Goal: Task Accomplishment & Management: Use online tool/utility

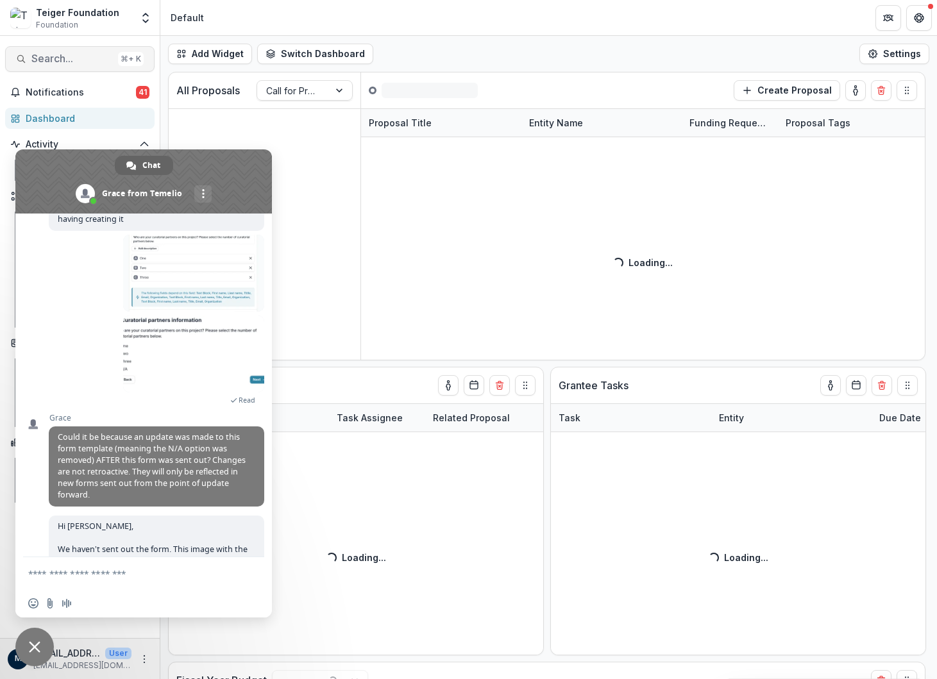
scroll to position [335, 0]
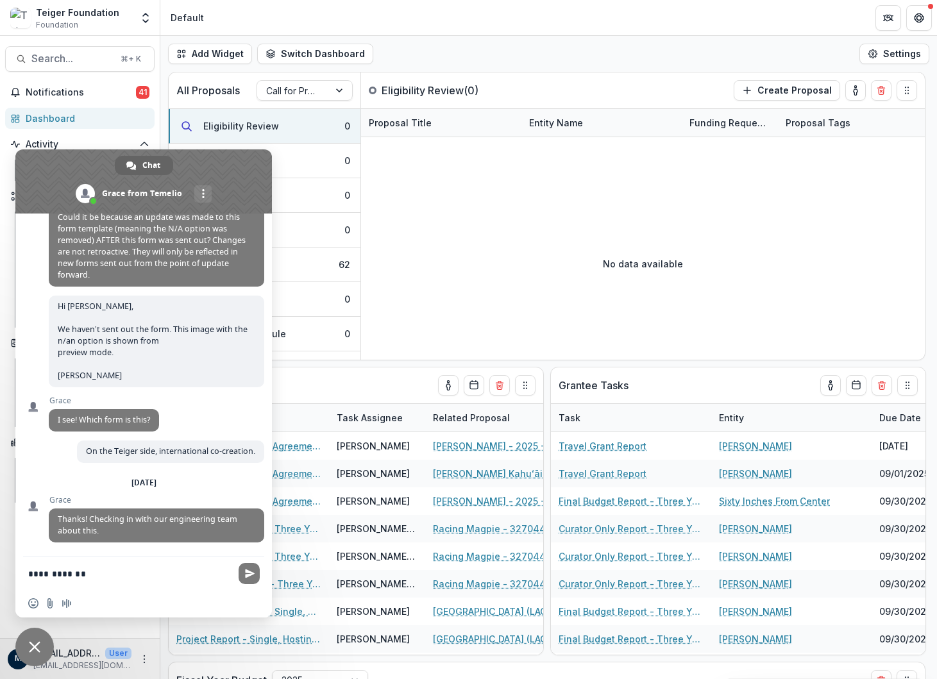
type textarea "**********"
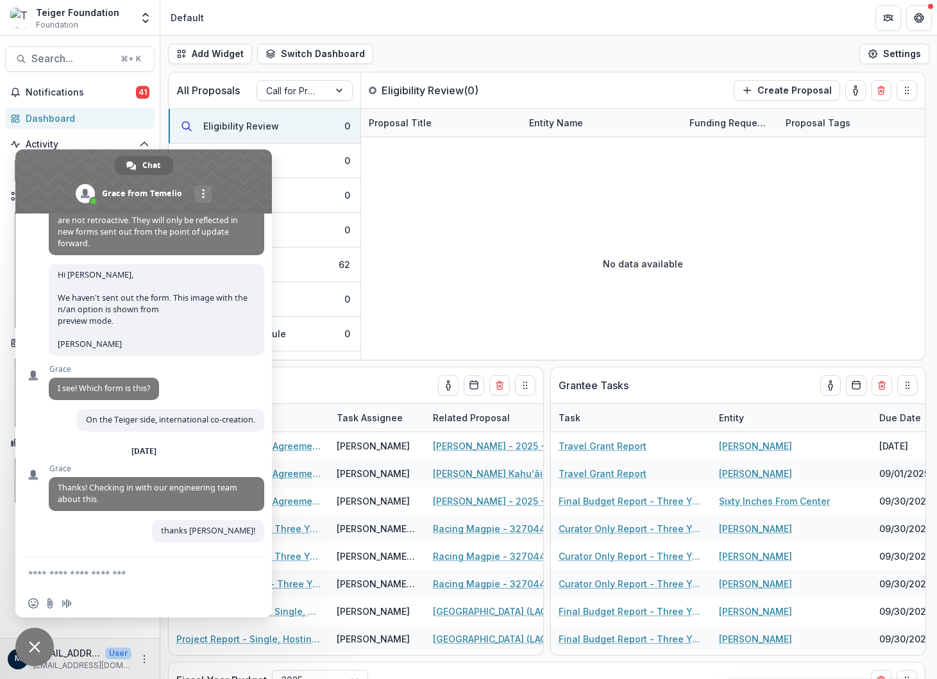
scroll to position [367, 0]
click at [40, 639] on span "Close chat" at bounding box center [34, 647] width 38 height 38
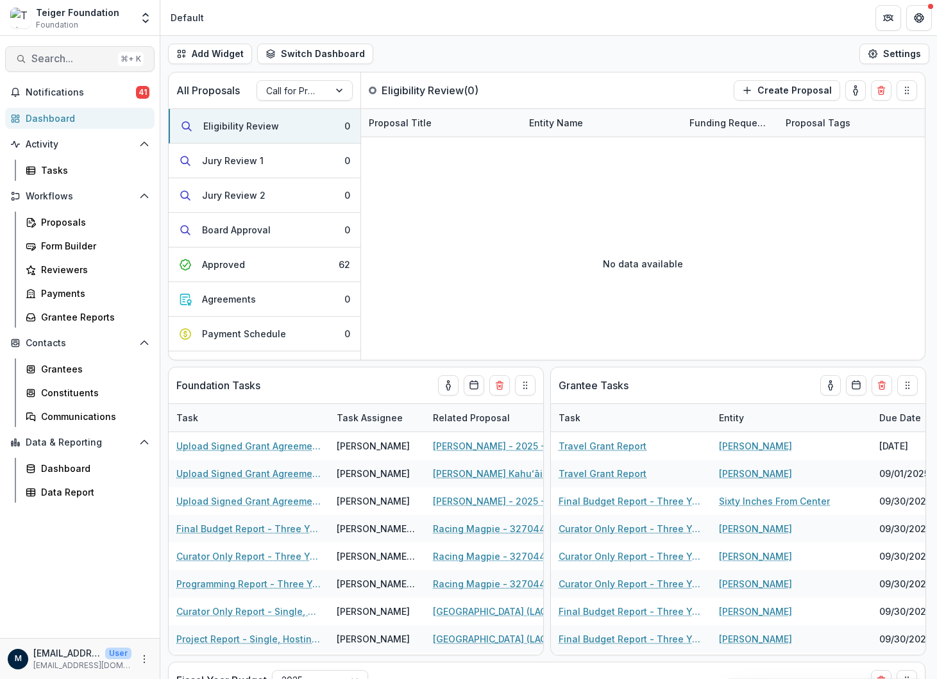
click at [55, 58] on span "Search..." at bounding box center [71, 59] width 81 height 12
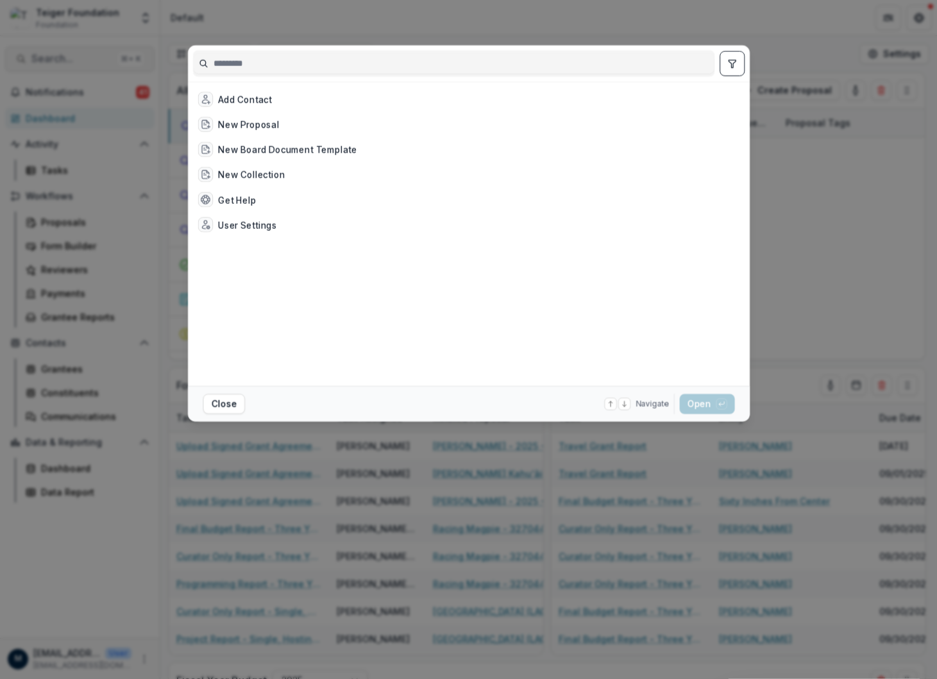
click at [55, 58] on div "Add Contact New Proposal New Board Document Template New Collection Get Help Us…" at bounding box center [468, 339] width 937 height 679
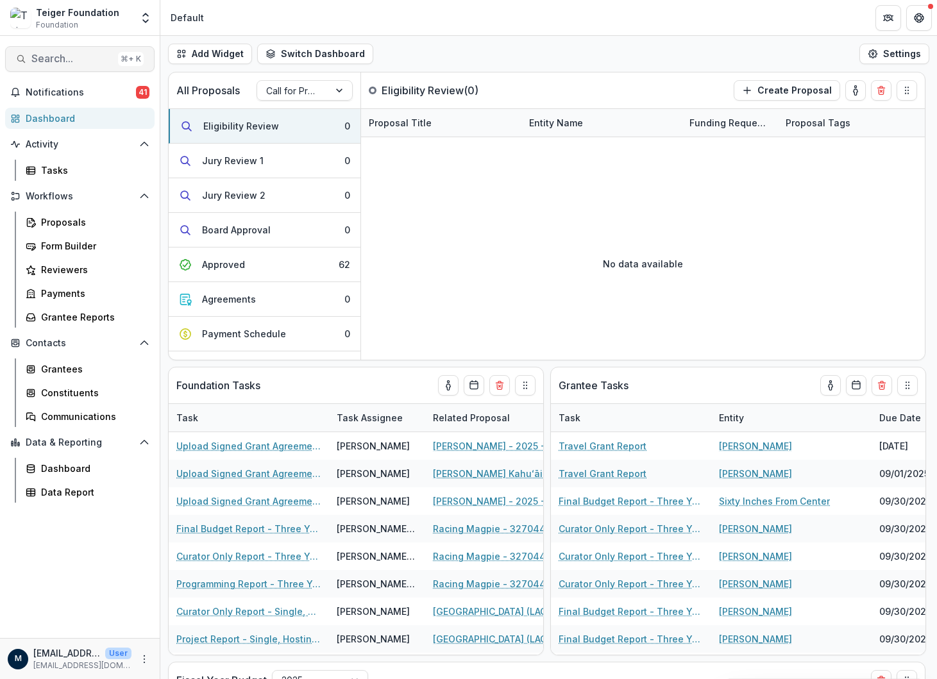
click at [55, 58] on span "Search..." at bounding box center [71, 59] width 81 height 12
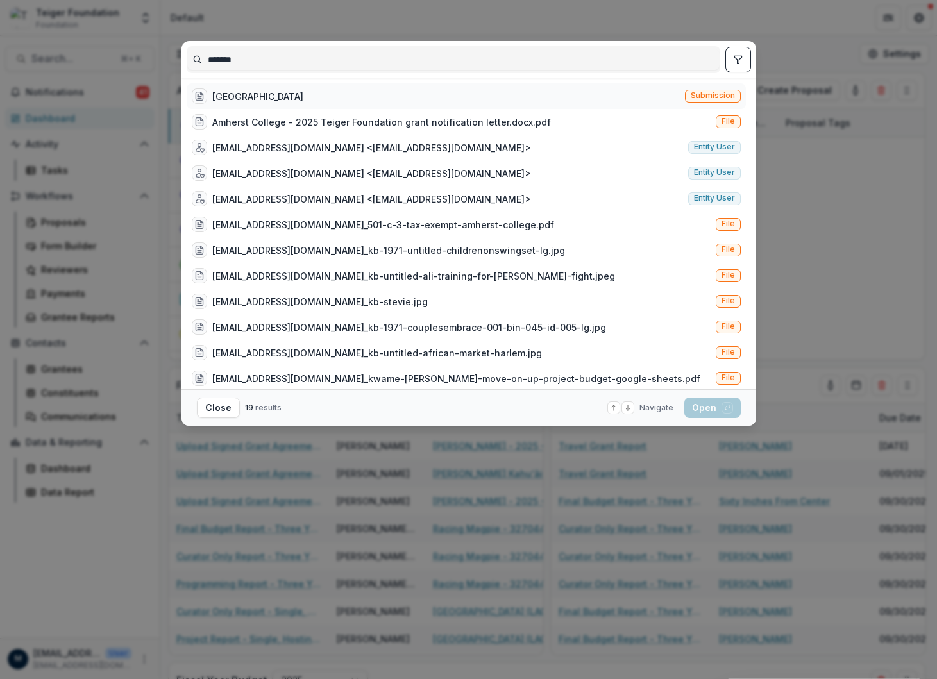
type input "*******"
click at [330, 94] on div "[GEOGRAPHIC_DATA] Submission" at bounding box center [466, 96] width 559 height 26
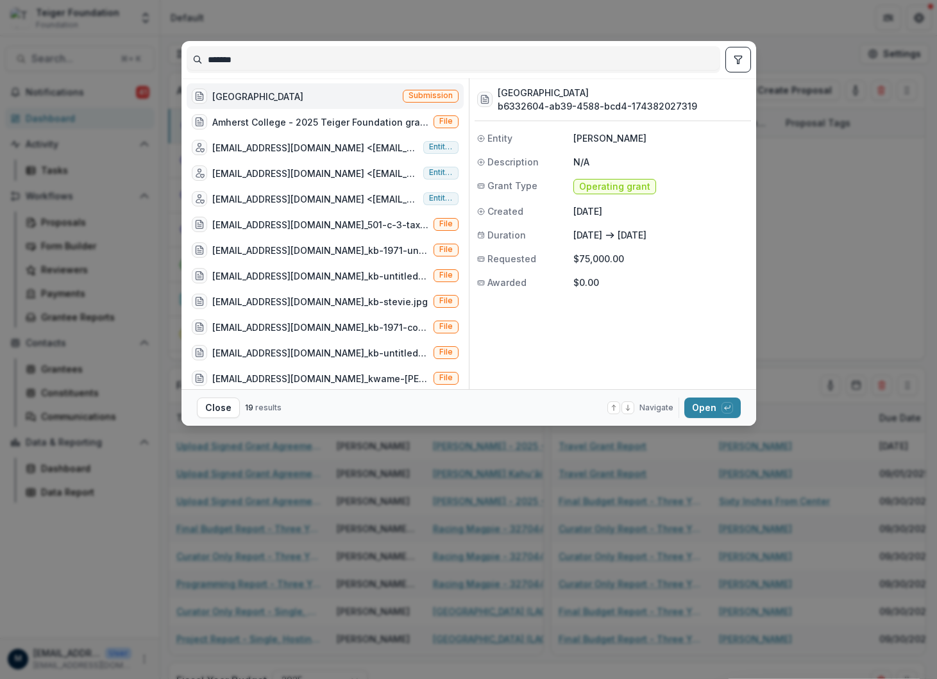
click at [313, 94] on div "[GEOGRAPHIC_DATA] Submission" at bounding box center [325, 96] width 277 height 26
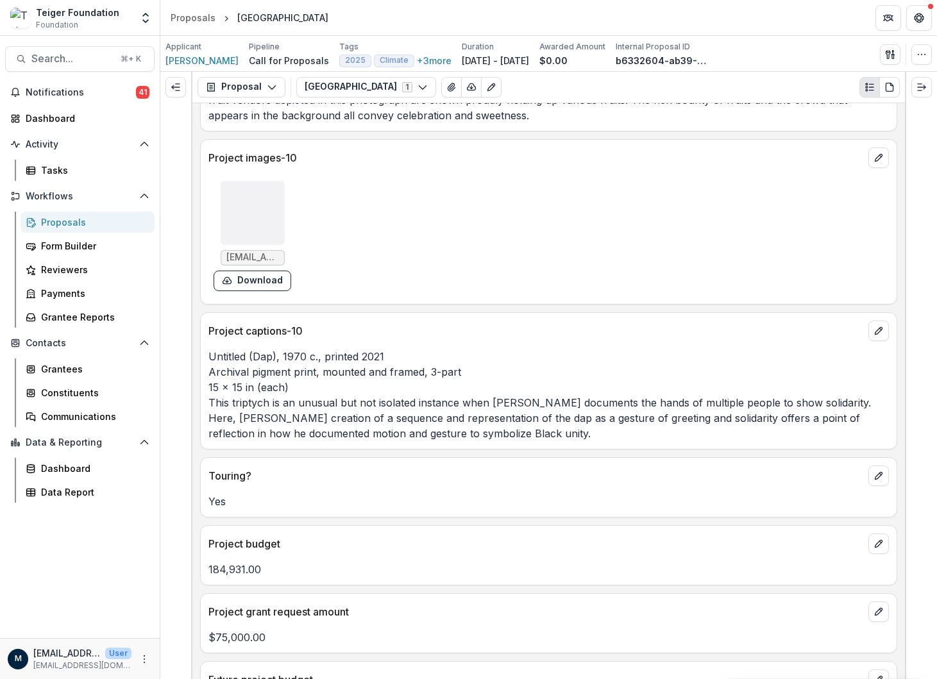
scroll to position [7141, 0]
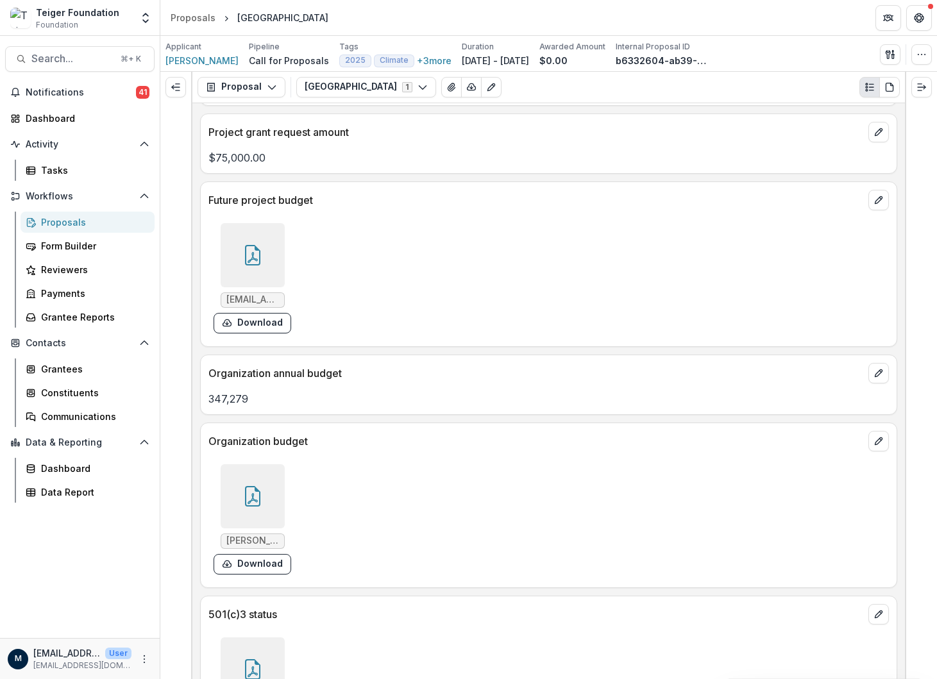
click at [242, 659] on icon at bounding box center [252, 669] width 21 height 21
